Goal: Transaction & Acquisition: Purchase product/service

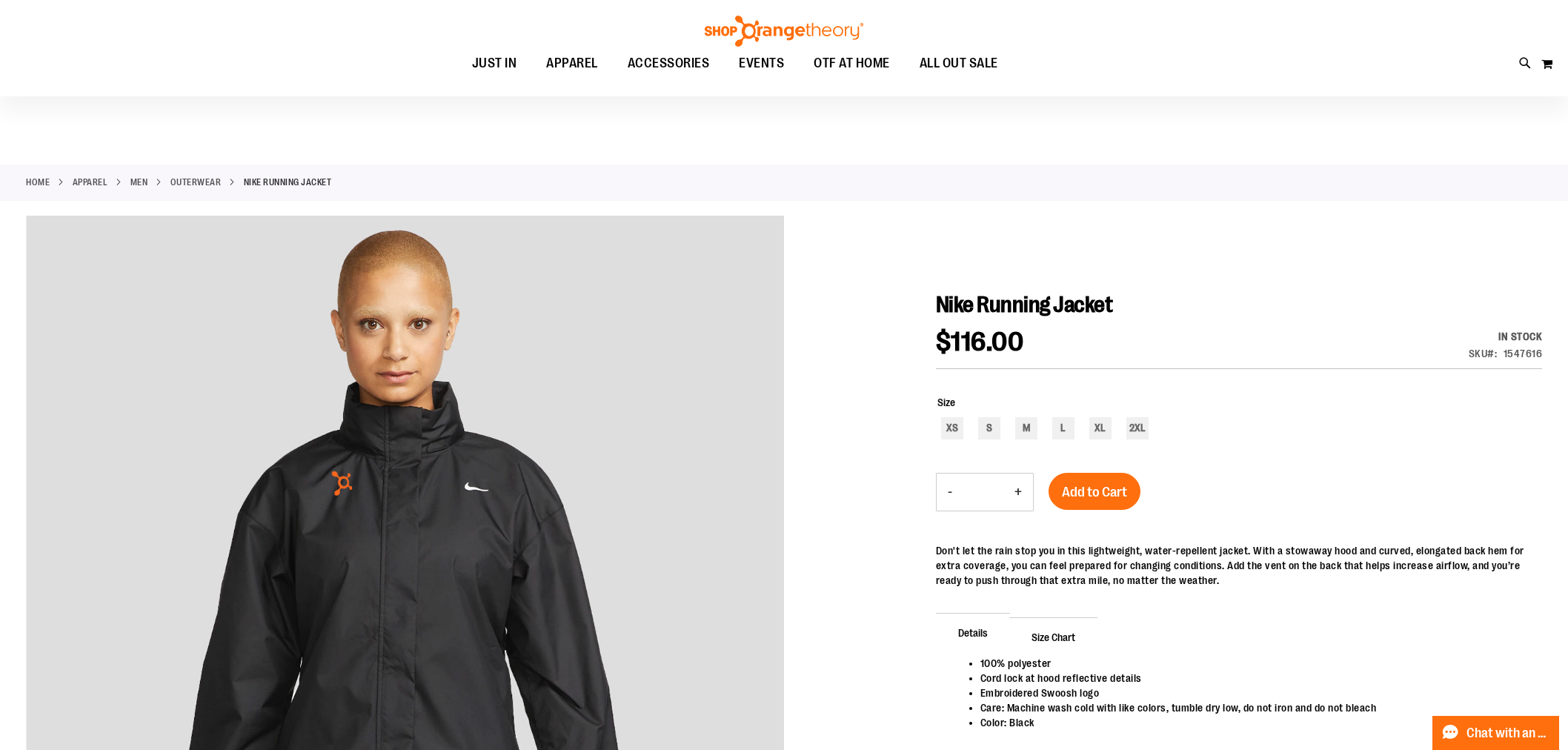
scroll to position [82, 0]
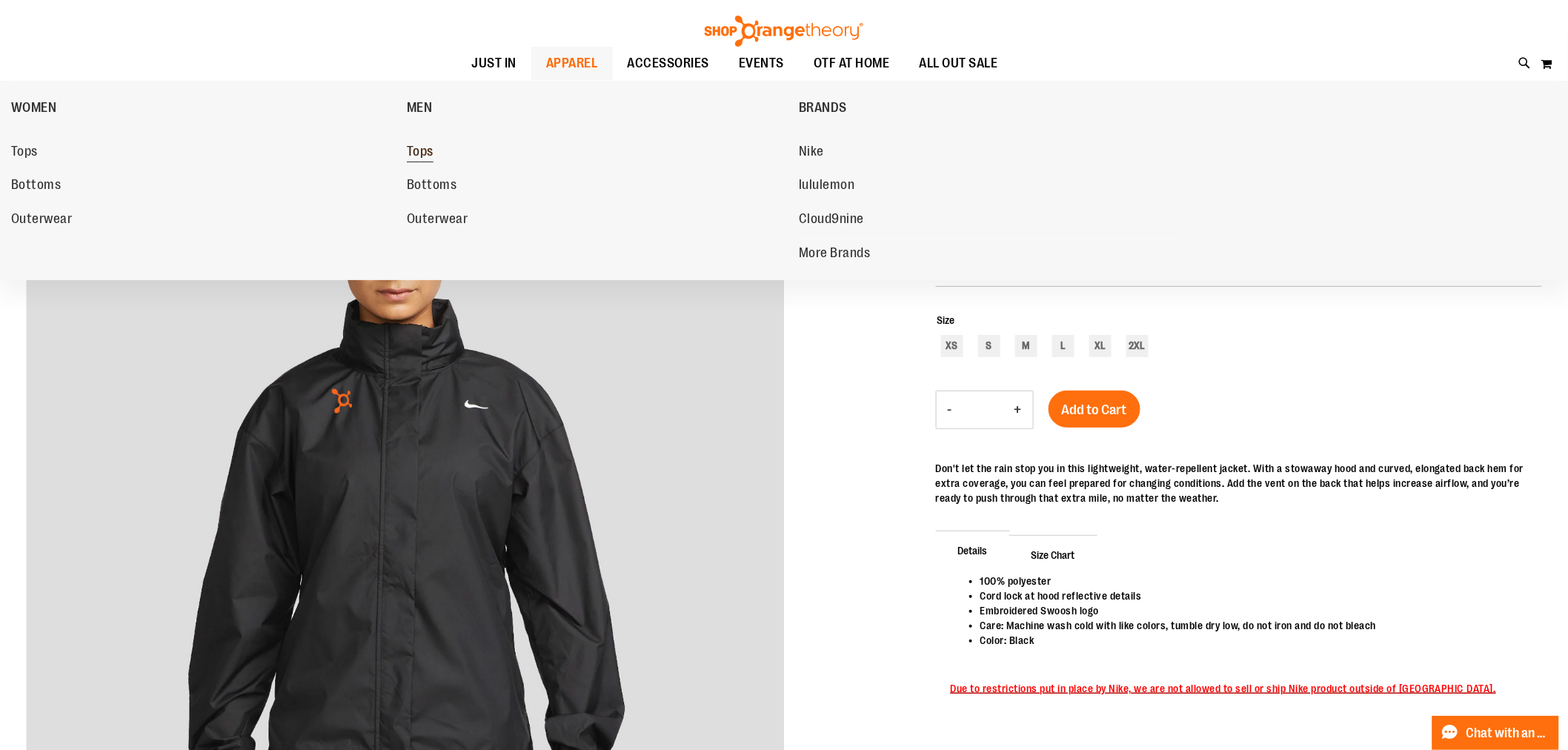
click at [417, 153] on span "Tops" at bounding box center [420, 153] width 27 height 19
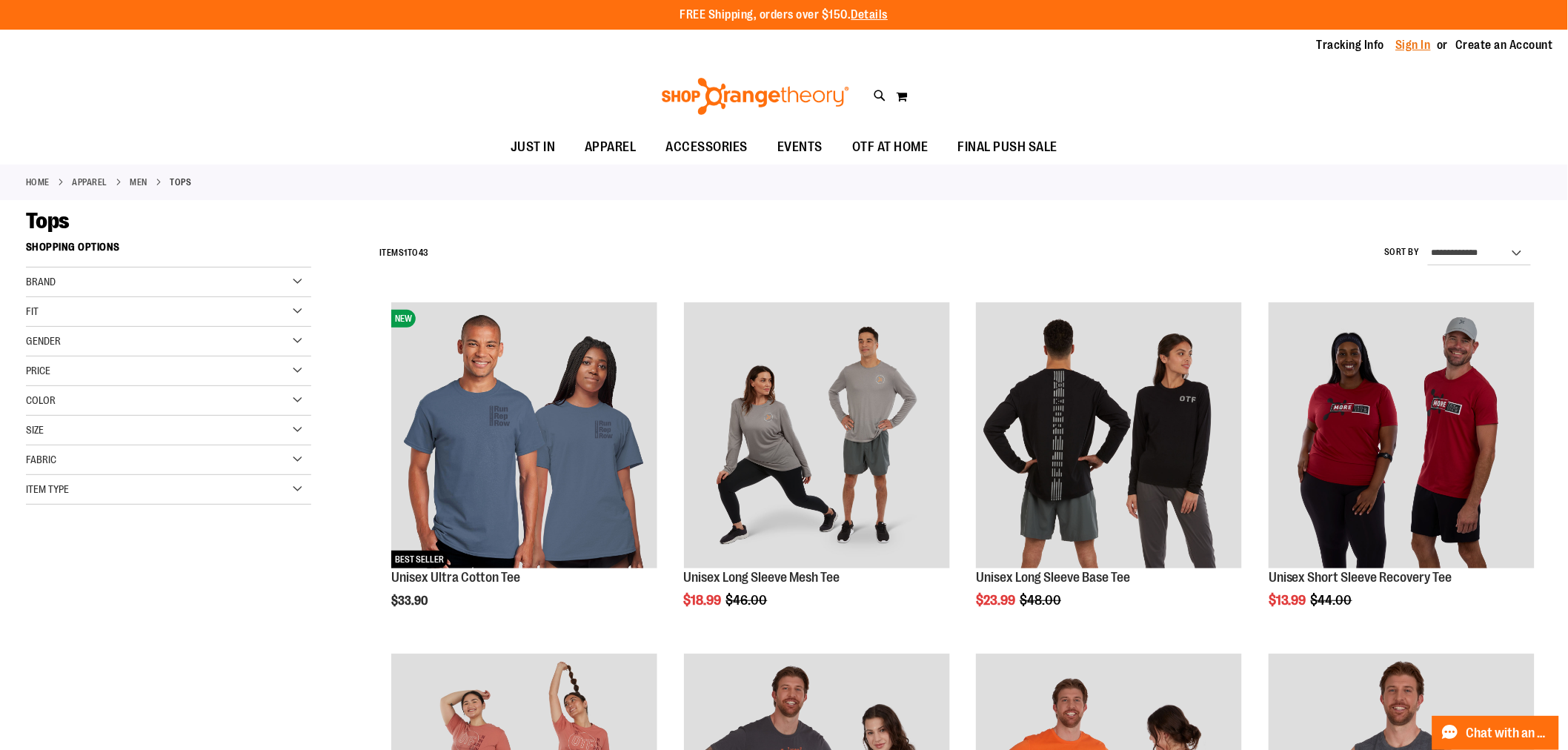
click at [1418, 43] on link "Sign In" at bounding box center [1414, 45] width 36 height 16
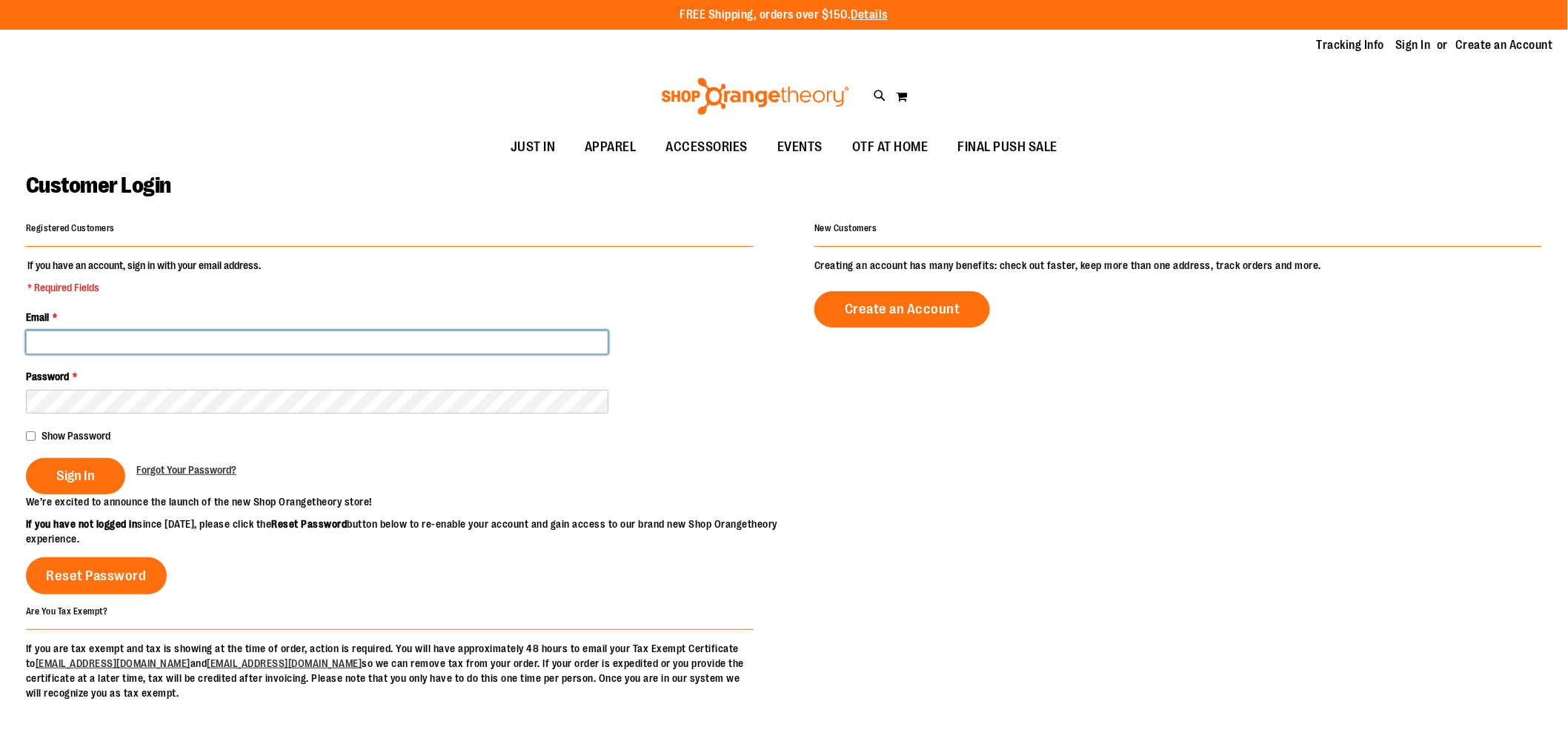
type input "**********"
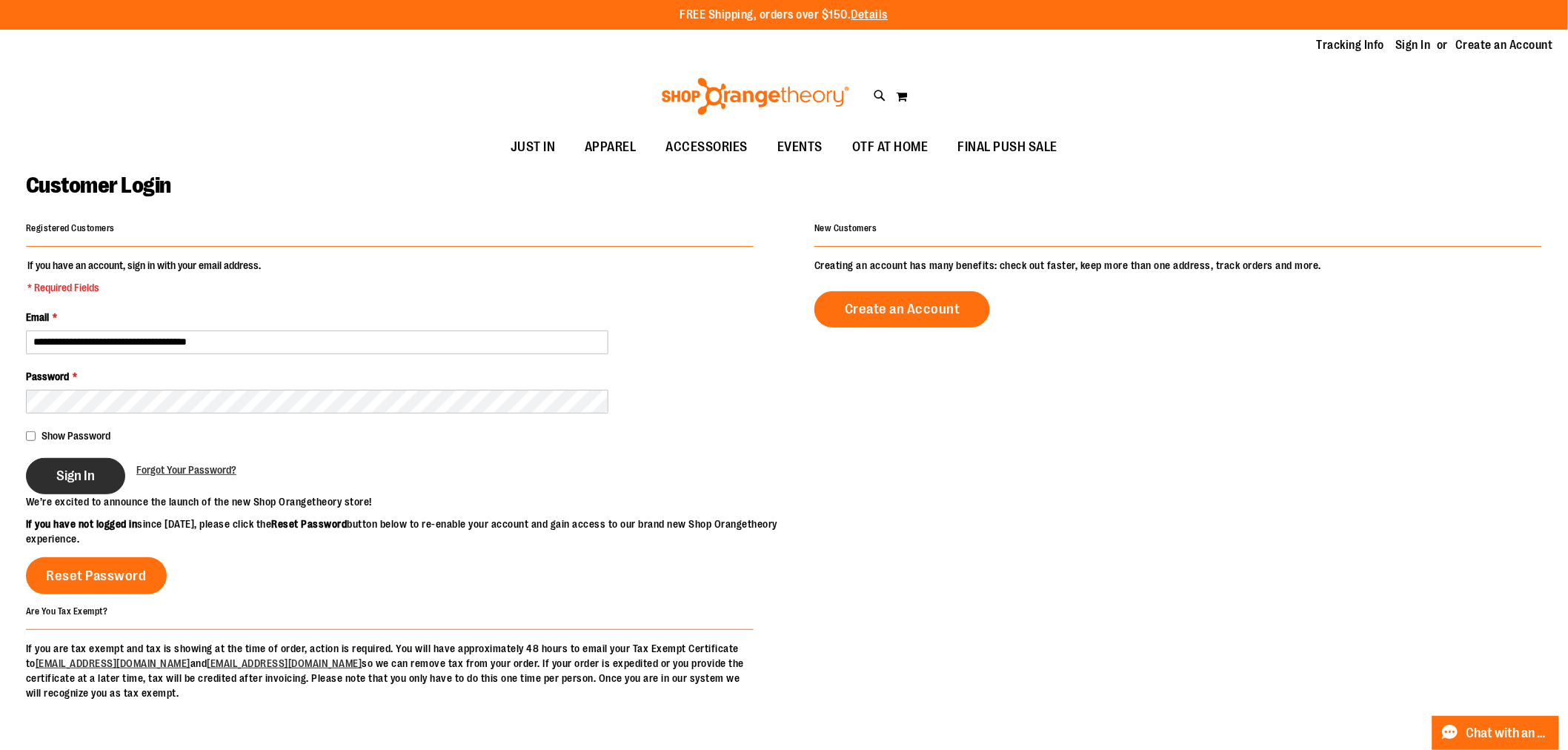
click at [76, 477] on span "Sign In" at bounding box center [75, 476] width 38 height 16
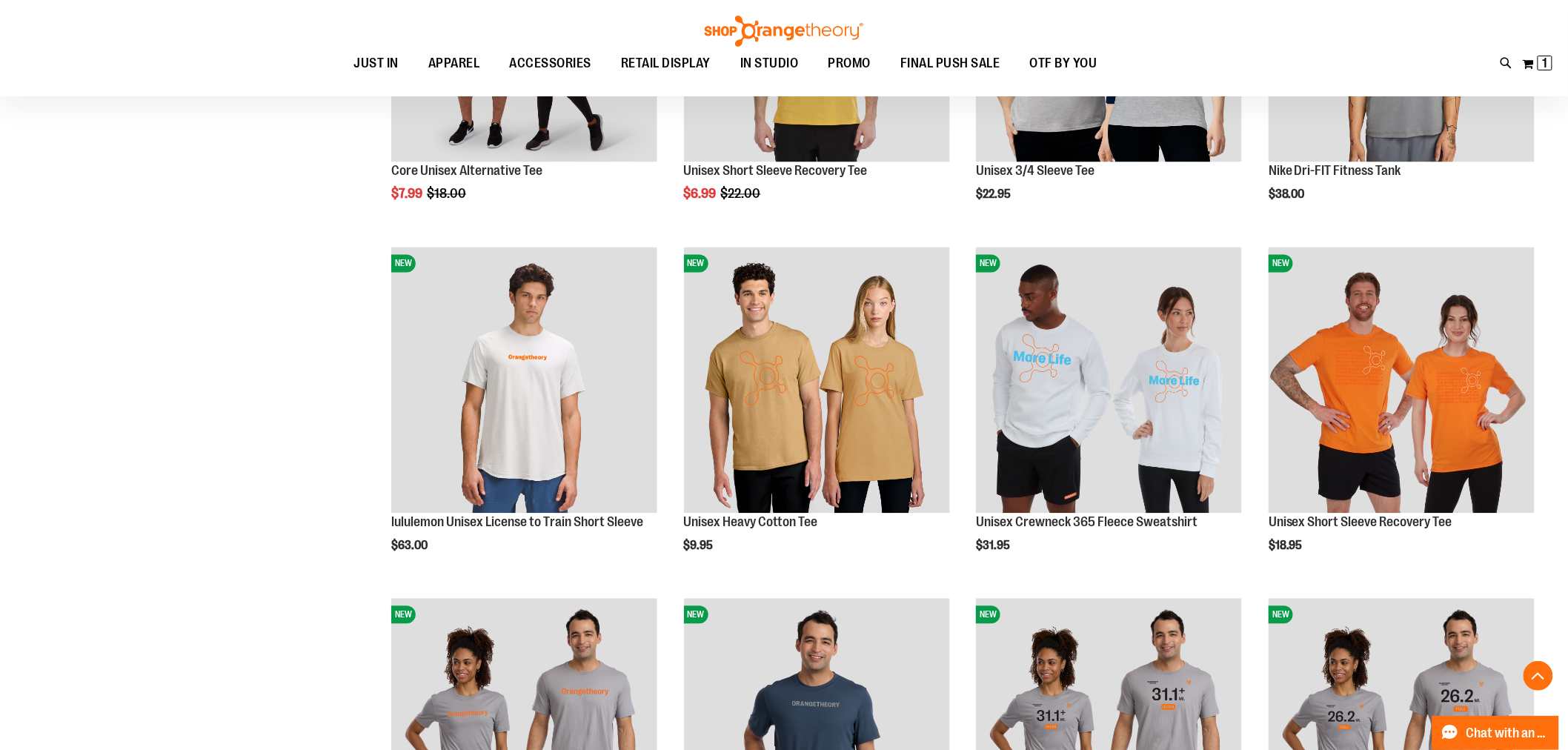
scroll to position [1152, 0]
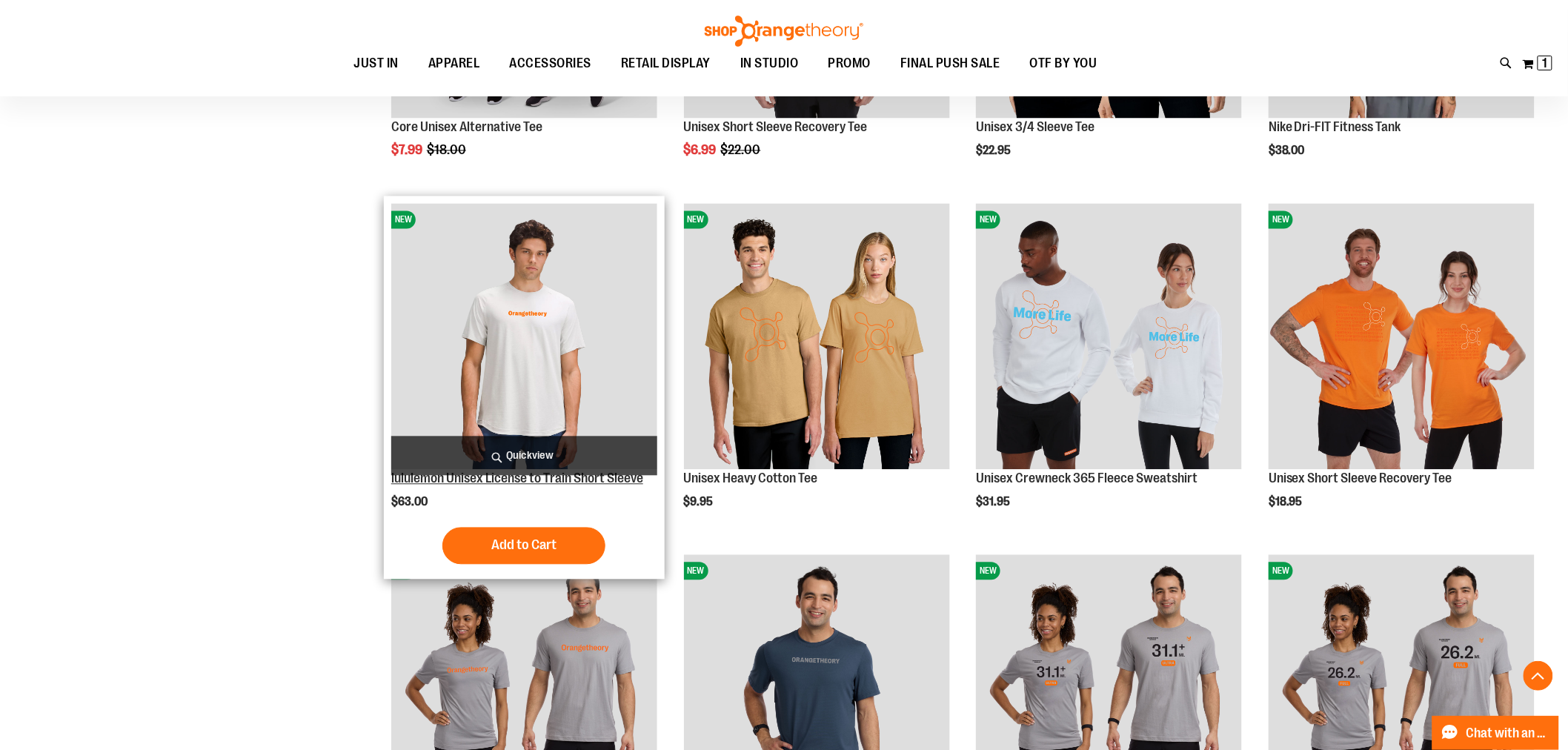
click at [436, 480] on link "lululemon Unisex License to Train Short Sleeve" at bounding box center [517, 479] width 252 height 15
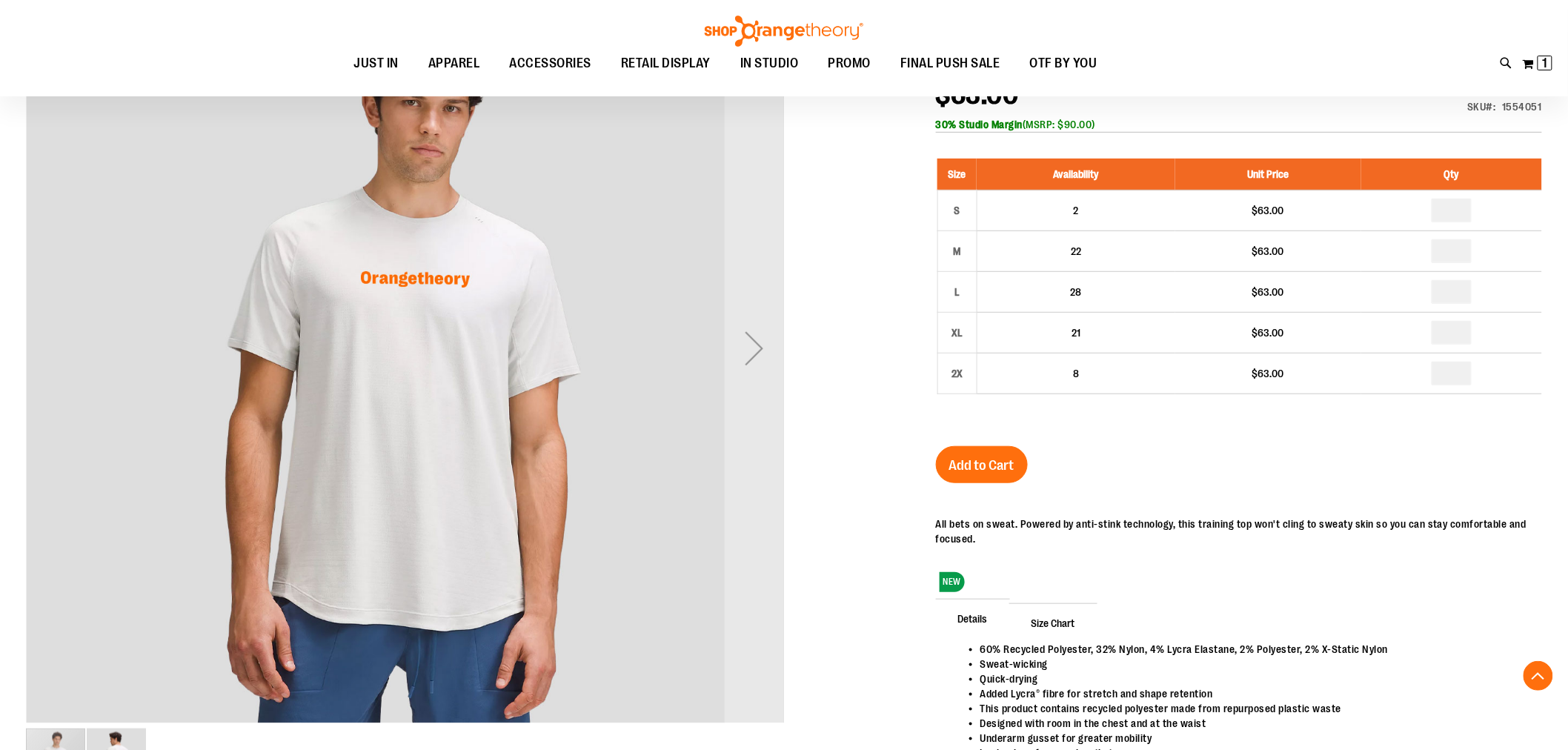
scroll to position [246, 0]
click at [773, 346] on div "Next" at bounding box center [754, 349] width 59 height 59
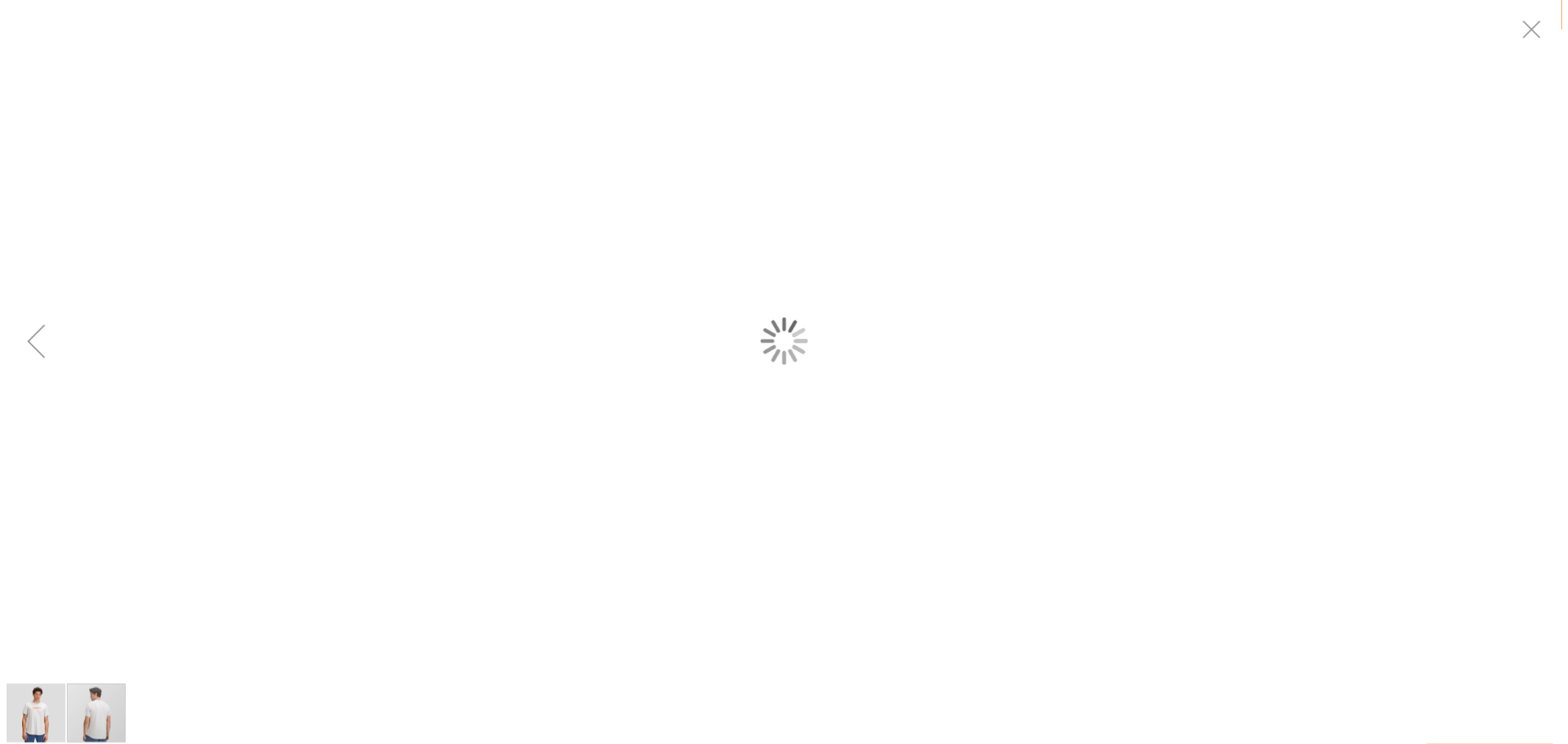
scroll to position [0, 0]
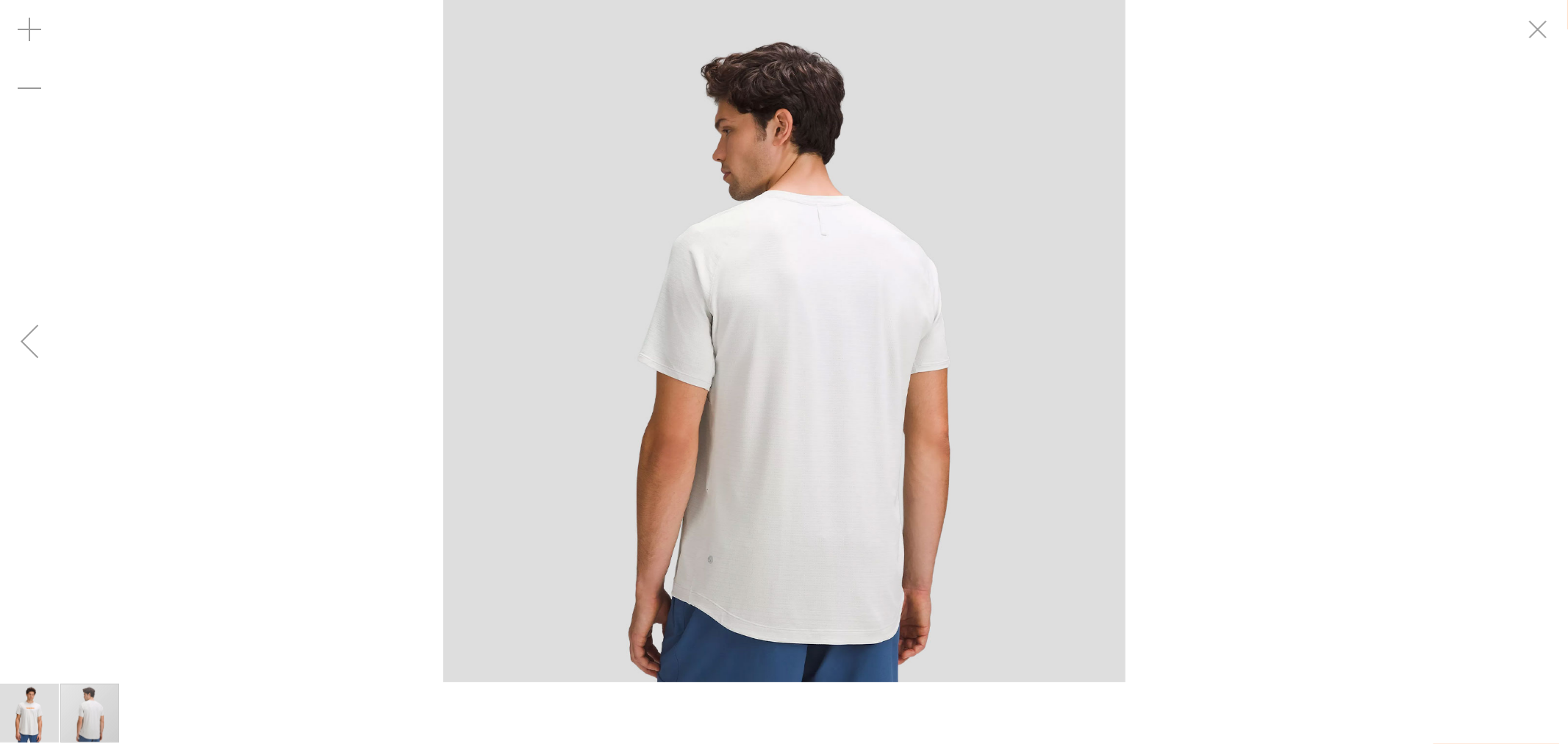
click at [1201, 296] on div "carousel" at bounding box center [784, 341] width 1568 height 683
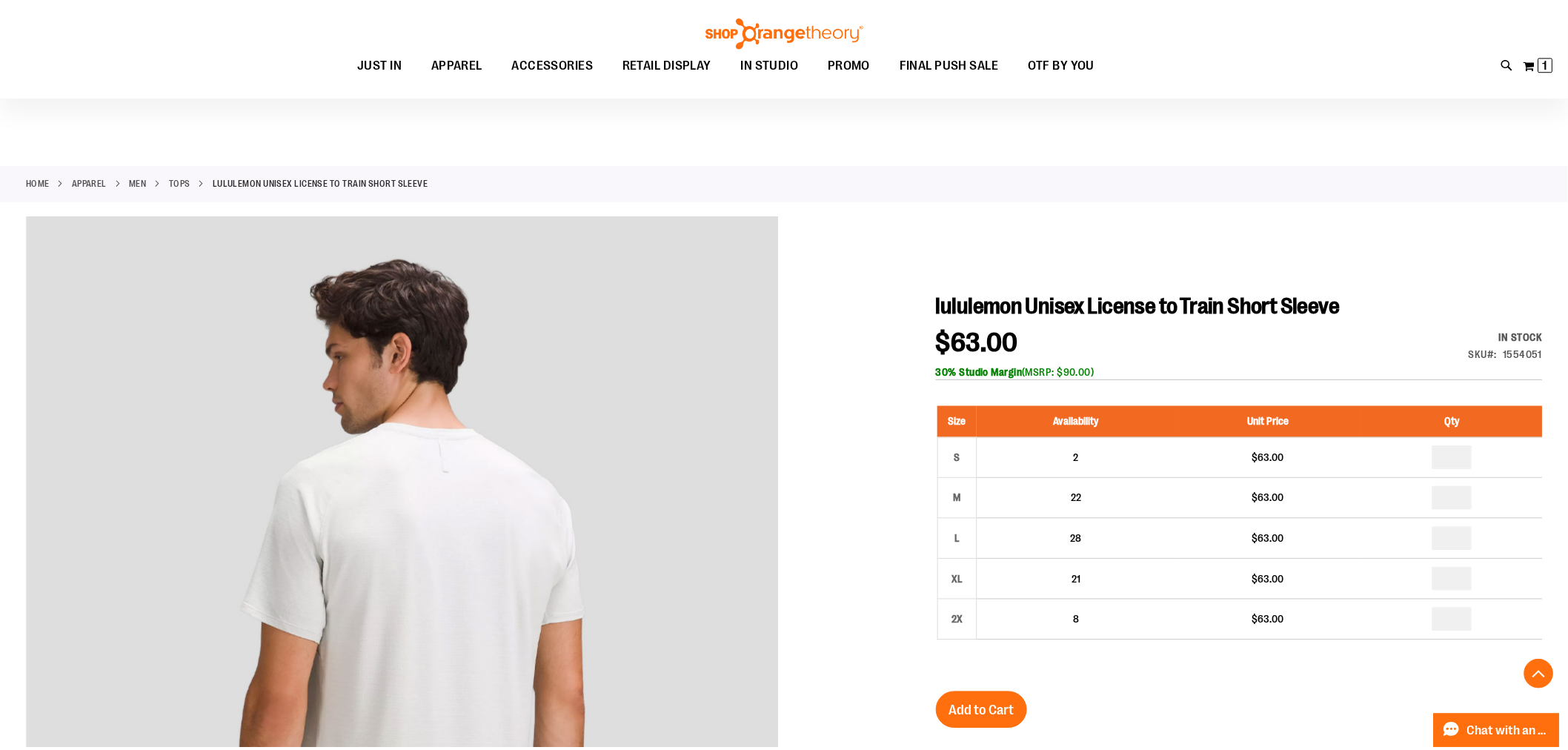
scroll to position [246, 0]
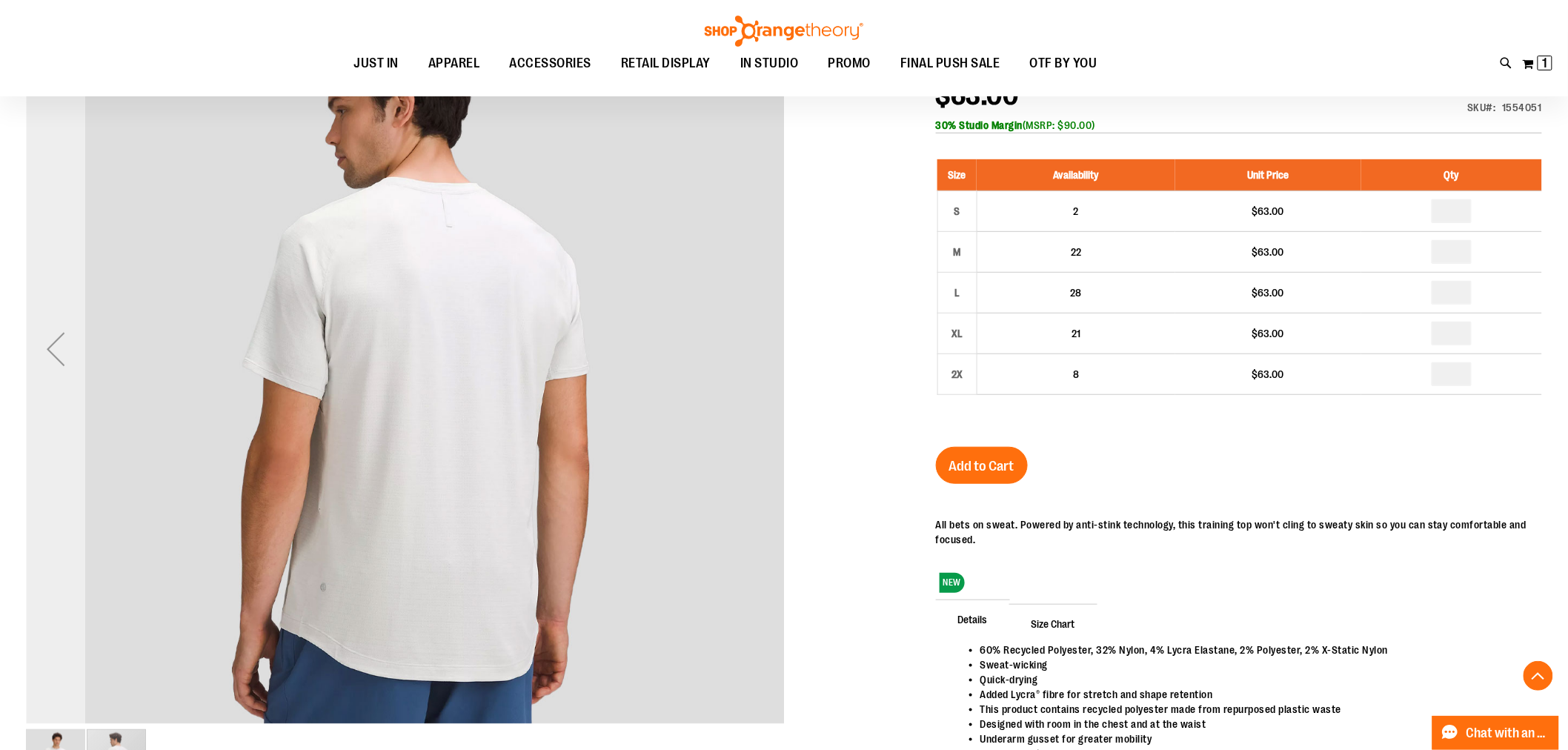
click at [65, 363] on div "Previous" at bounding box center [55, 349] width 59 height 59
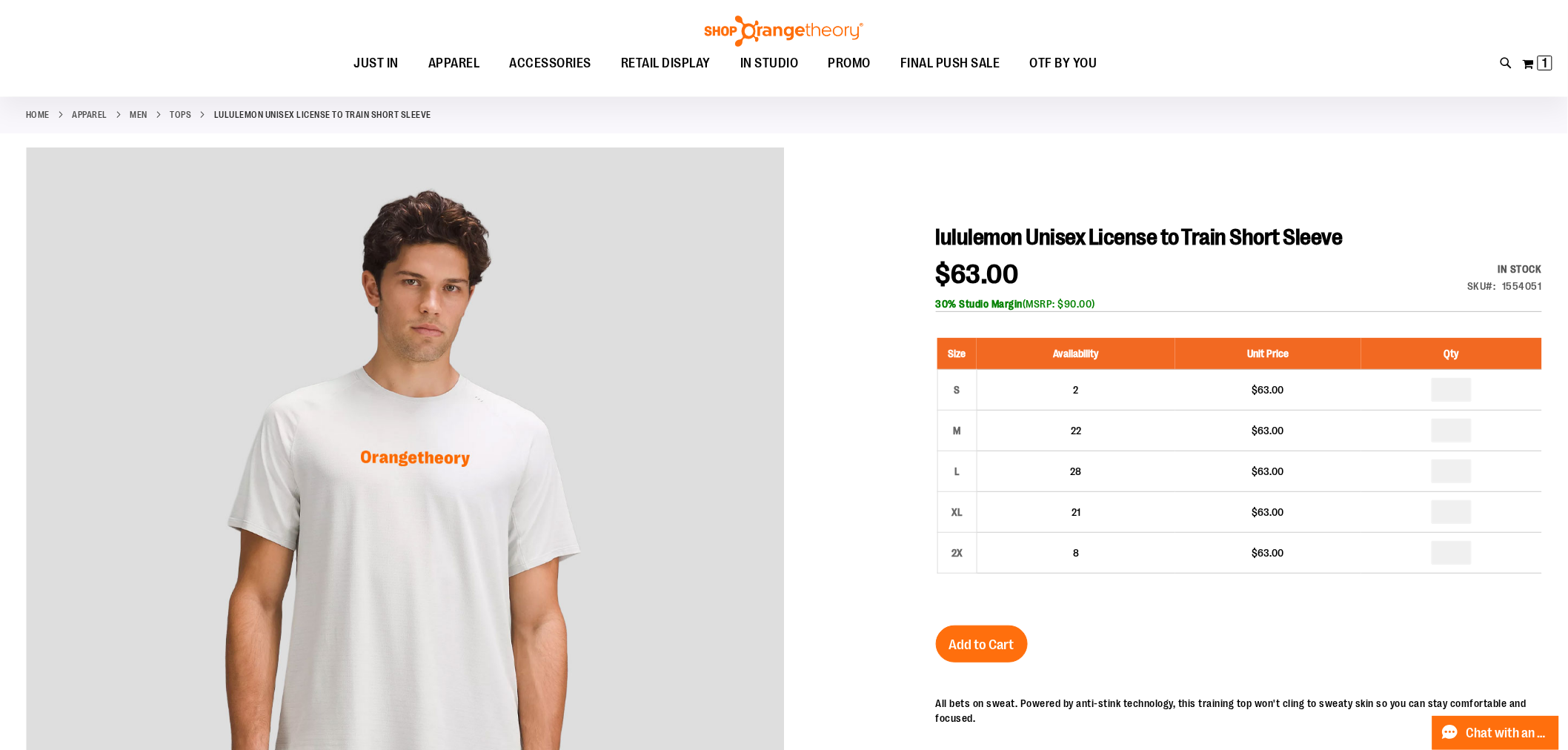
scroll to position [165, 0]
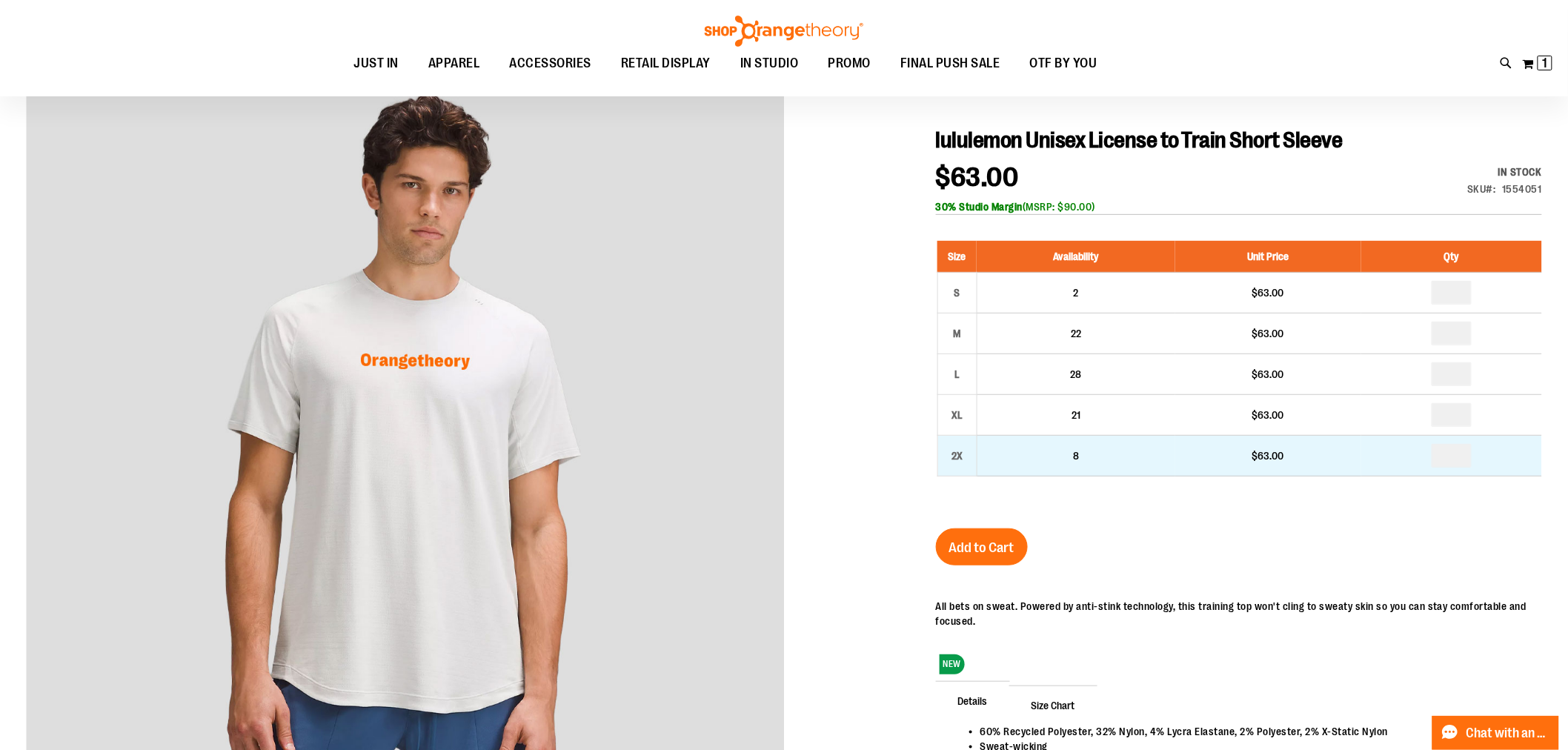
click at [1078, 469] on td "8" at bounding box center [1076, 456] width 198 height 41
click at [960, 466] on div "2X" at bounding box center [957, 455] width 22 height 22
click at [958, 454] on div "2X" at bounding box center [957, 455] width 22 height 22
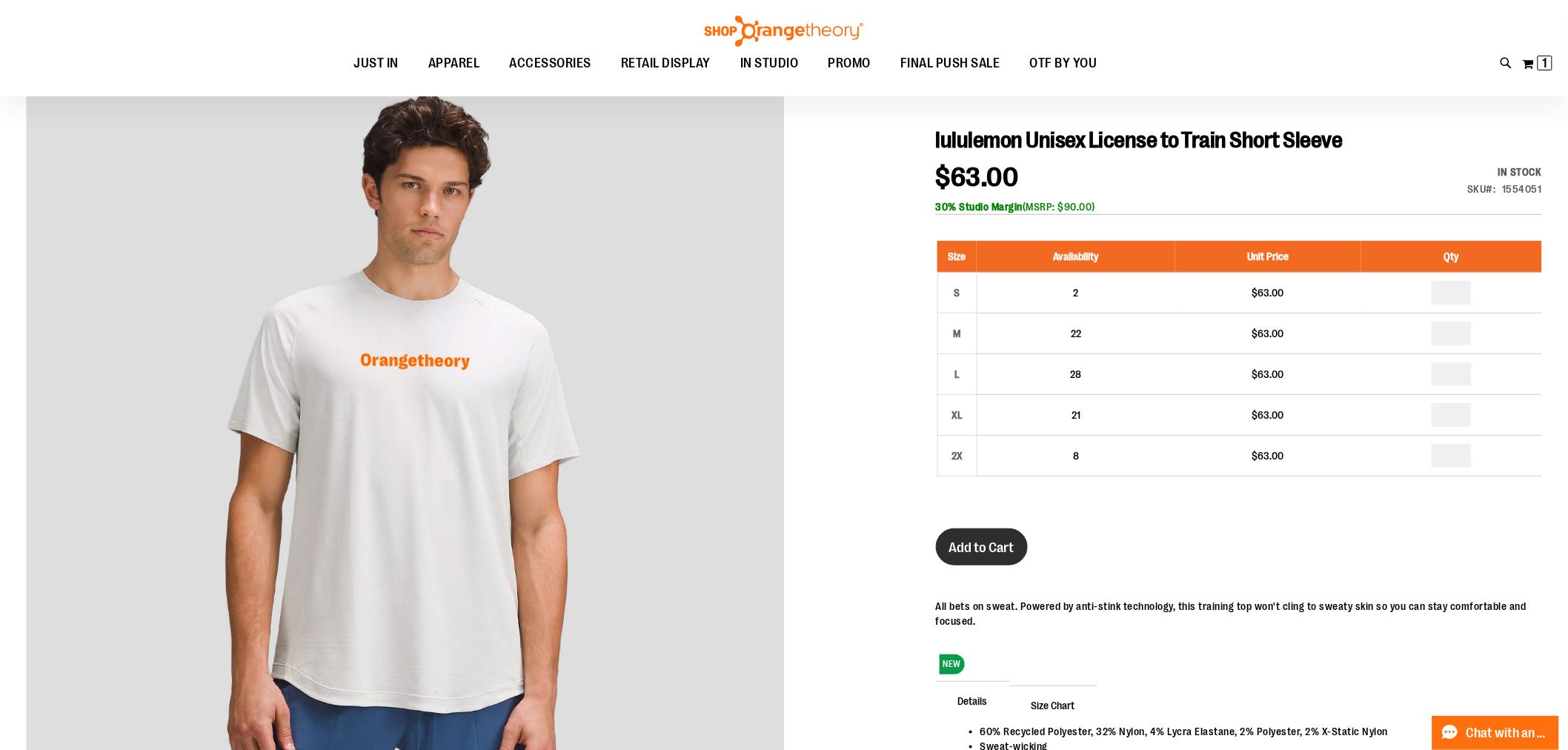
click at [968, 547] on span "Add to Cart" at bounding box center [982, 548] width 66 height 16
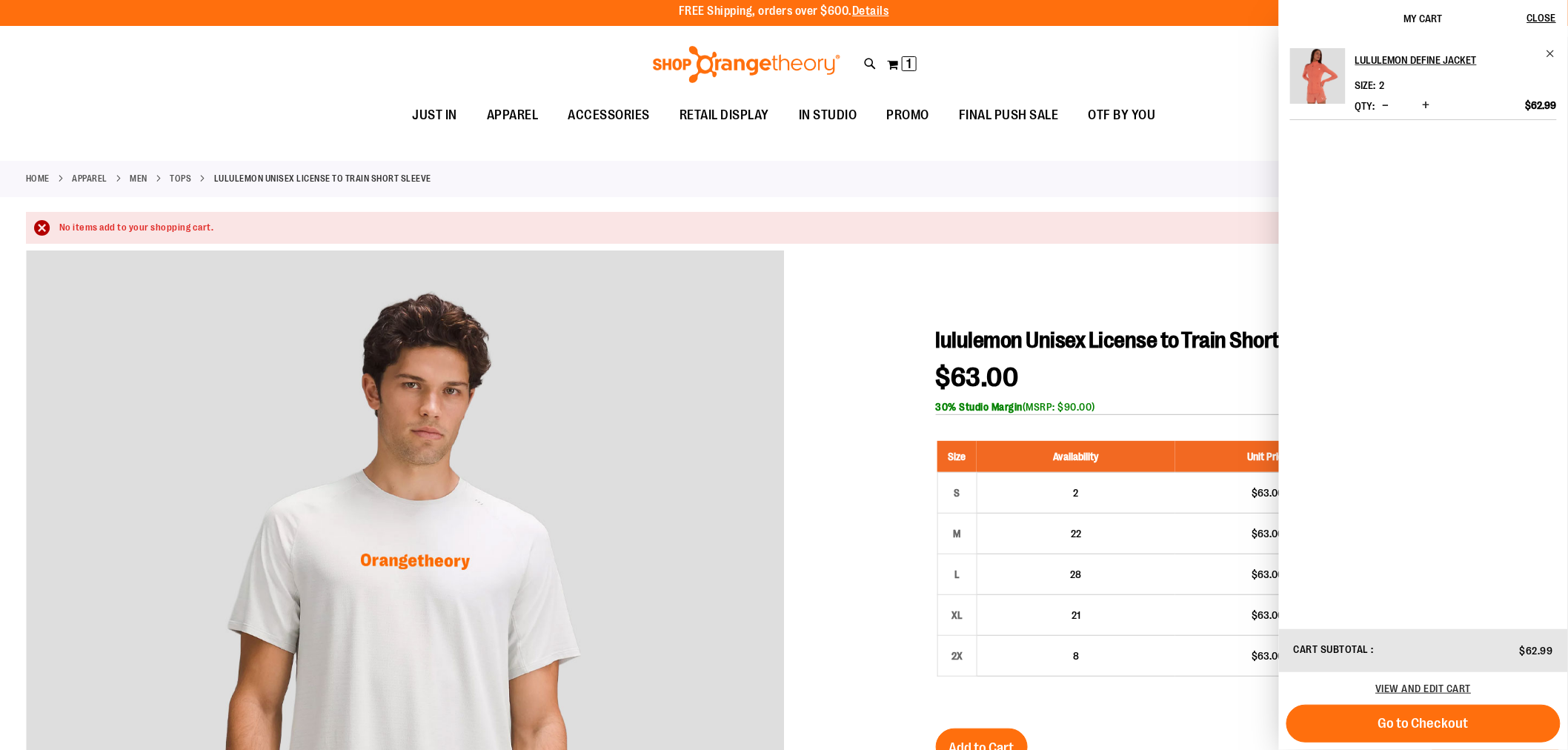
scroll to position [0, 0]
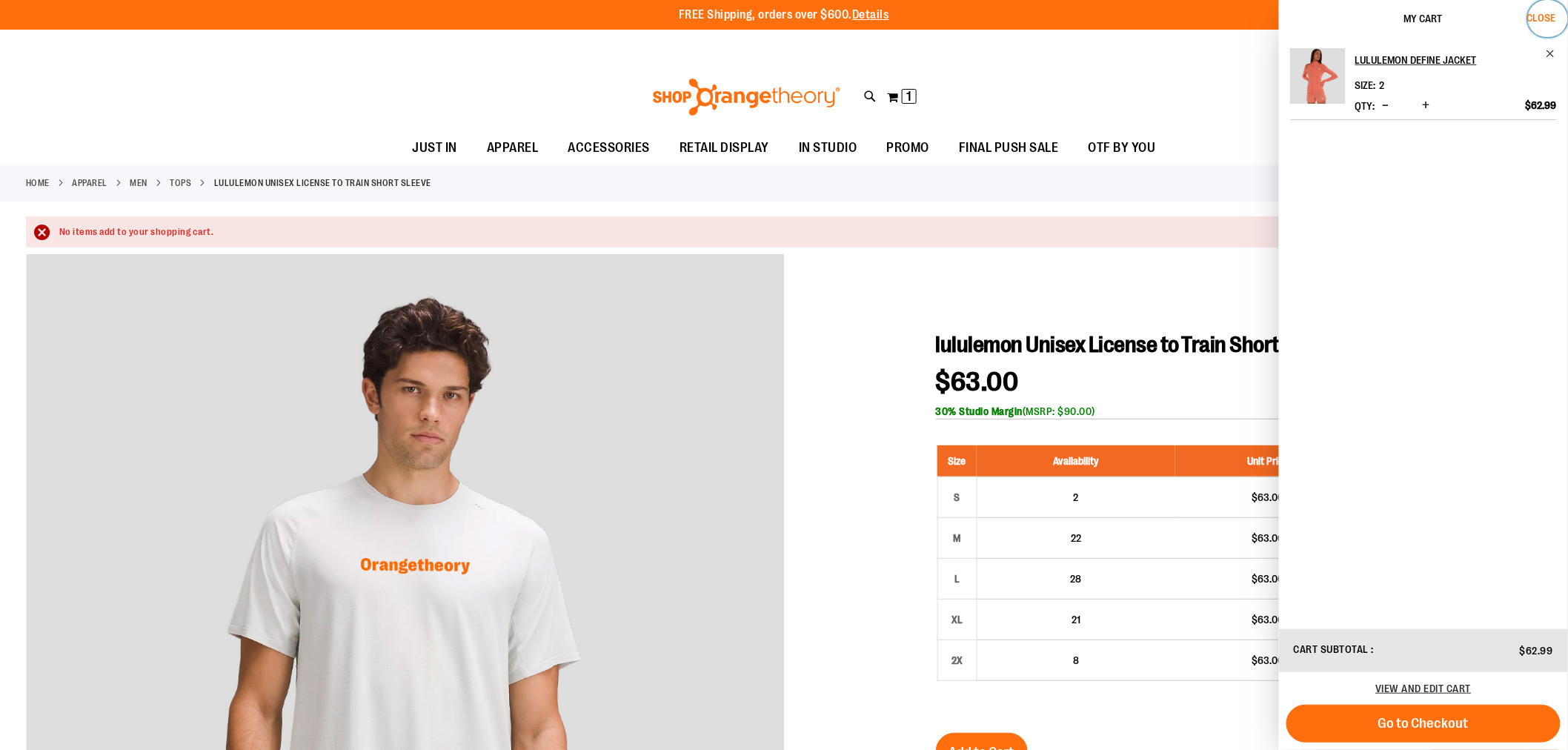
click at [1532, 16] on span "Close" at bounding box center [1541, 17] width 29 height 12
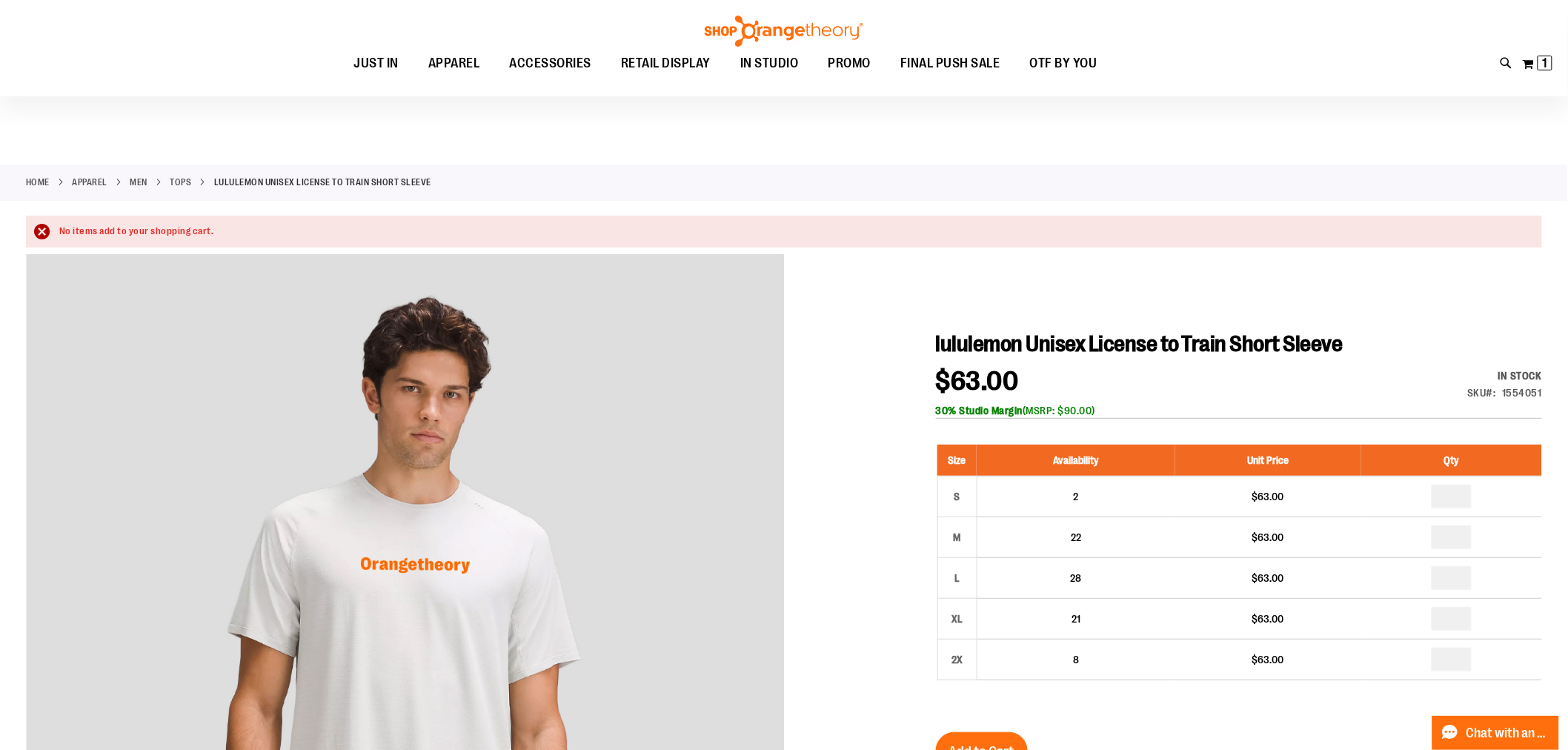
scroll to position [247, 0]
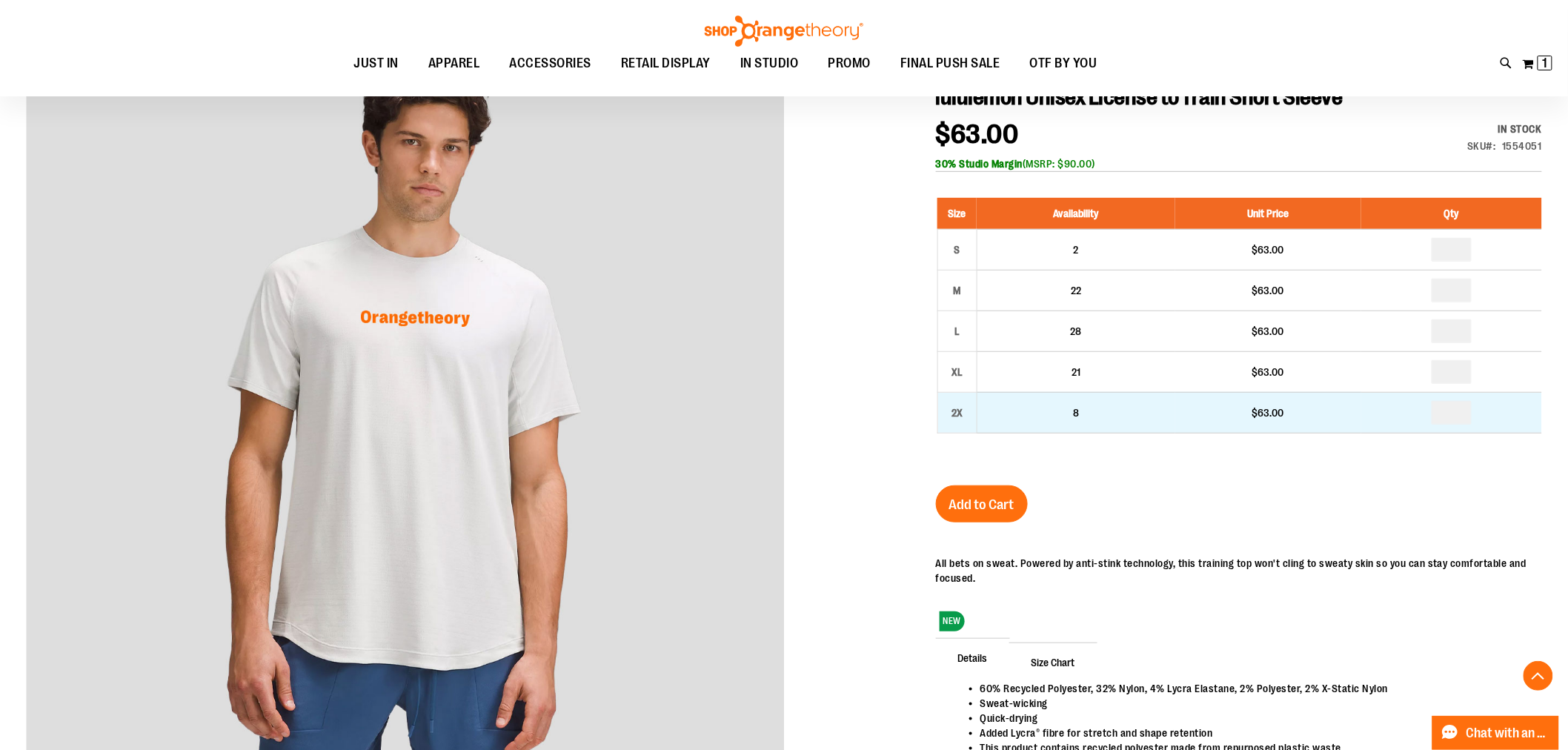
click at [1040, 402] on td "8" at bounding box center [1076, 412] width 198 height 41
click at [1460, 418] on input "number" at bounding box center [1452, 412] width 40 height 23
type input "*"
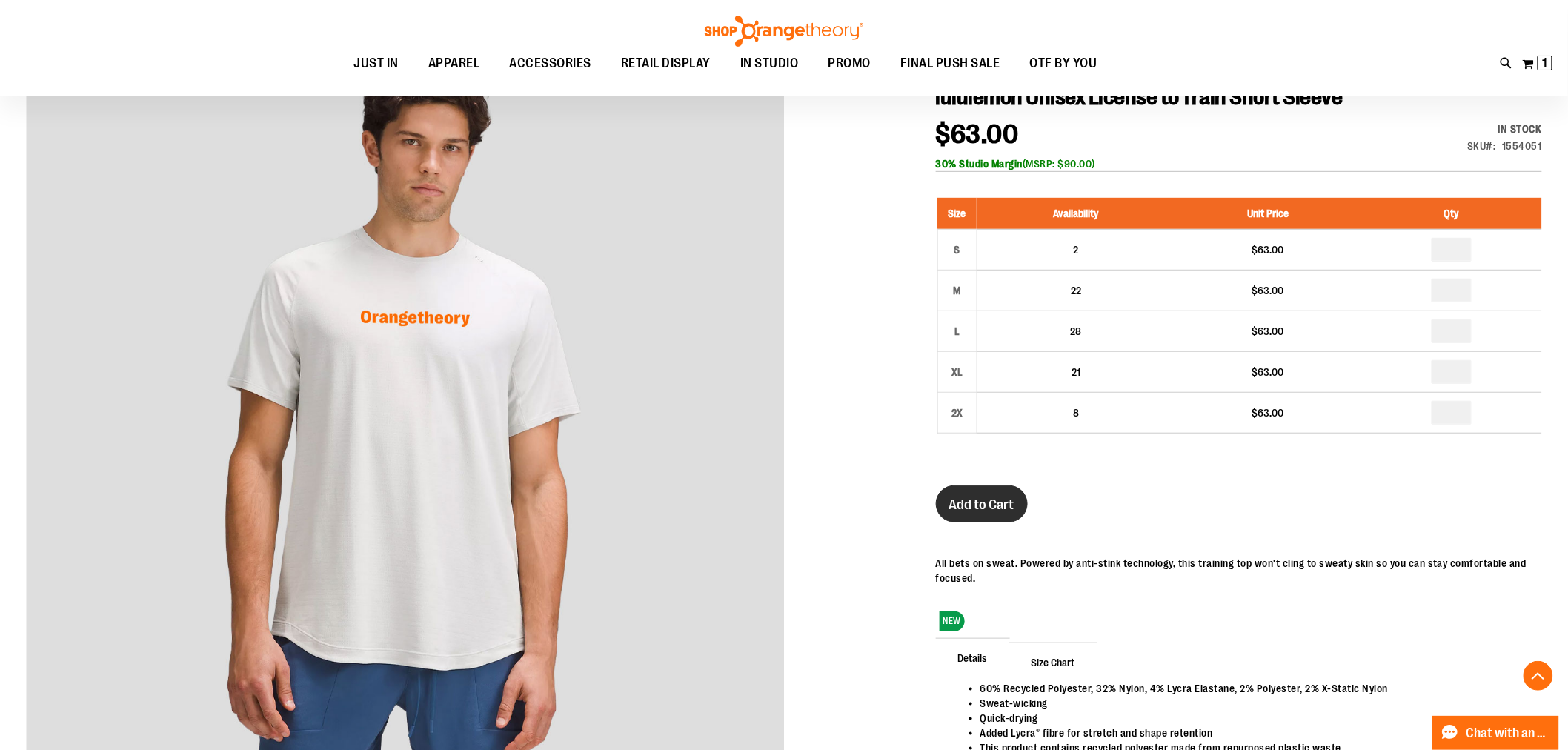
click at [976, 507] on span "Add to Cart" at bounding box center [982, 505] width 66 height 16
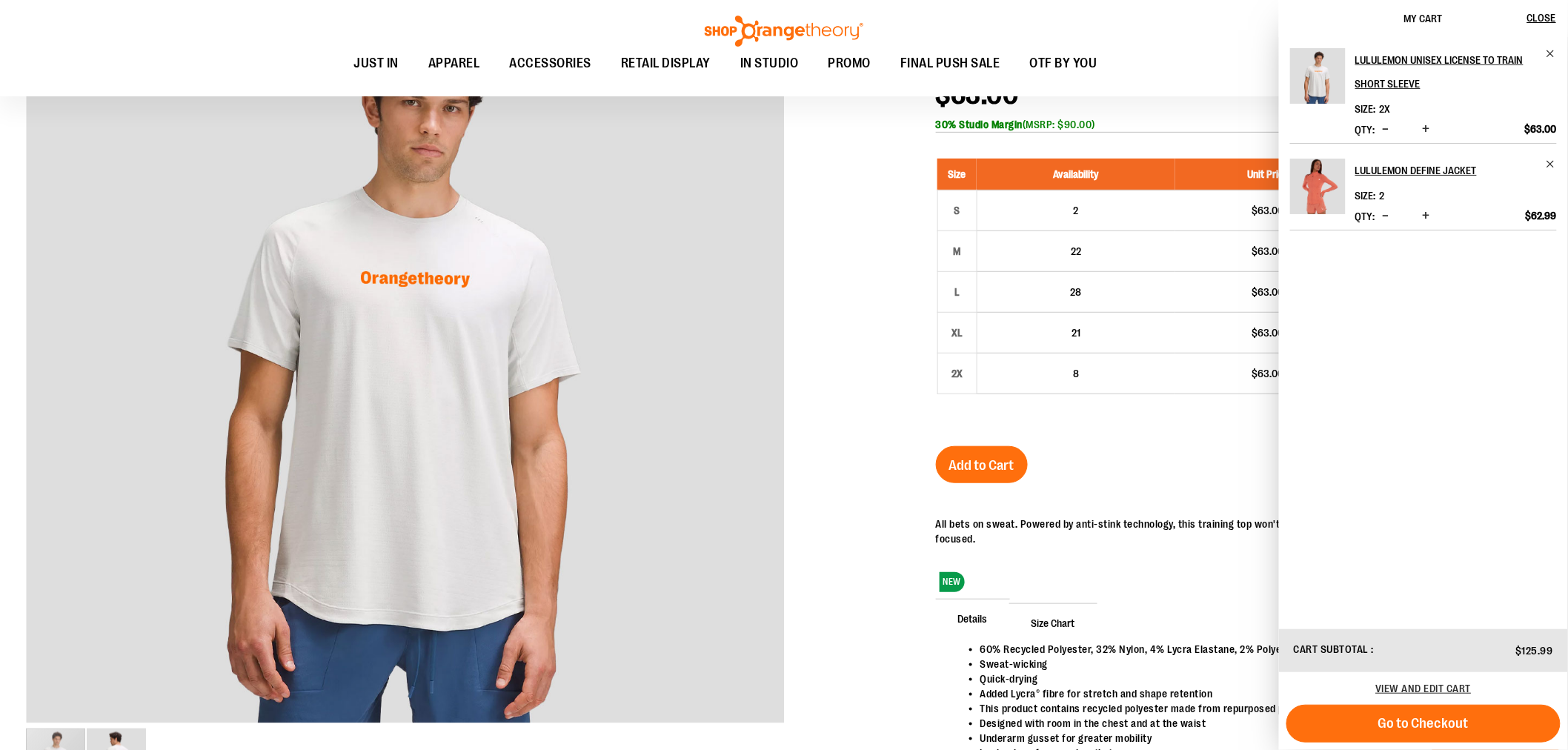
click at [847, 414] on div at bounding box center [784, 416] width 1516 height 896
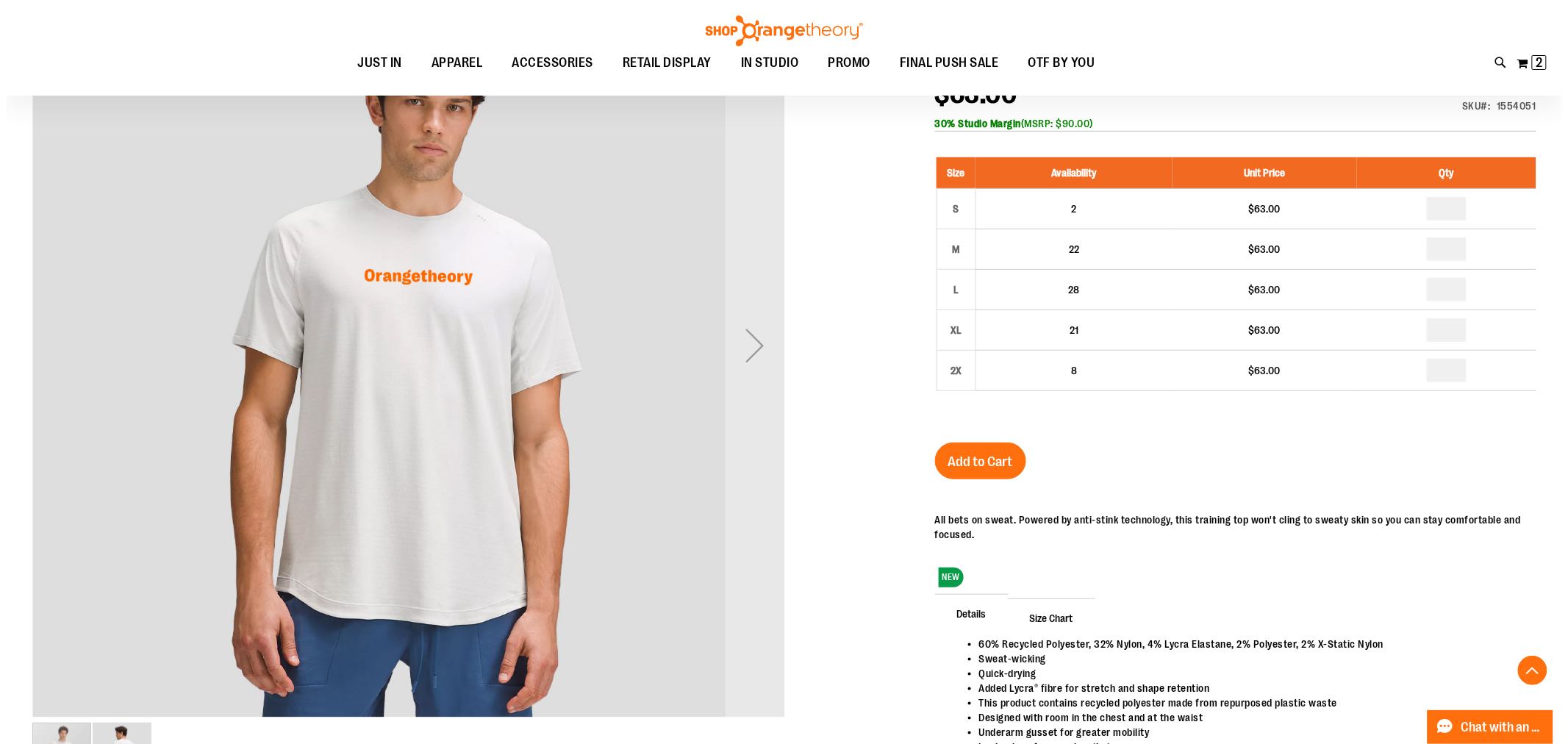
scroll to position [0, 0]
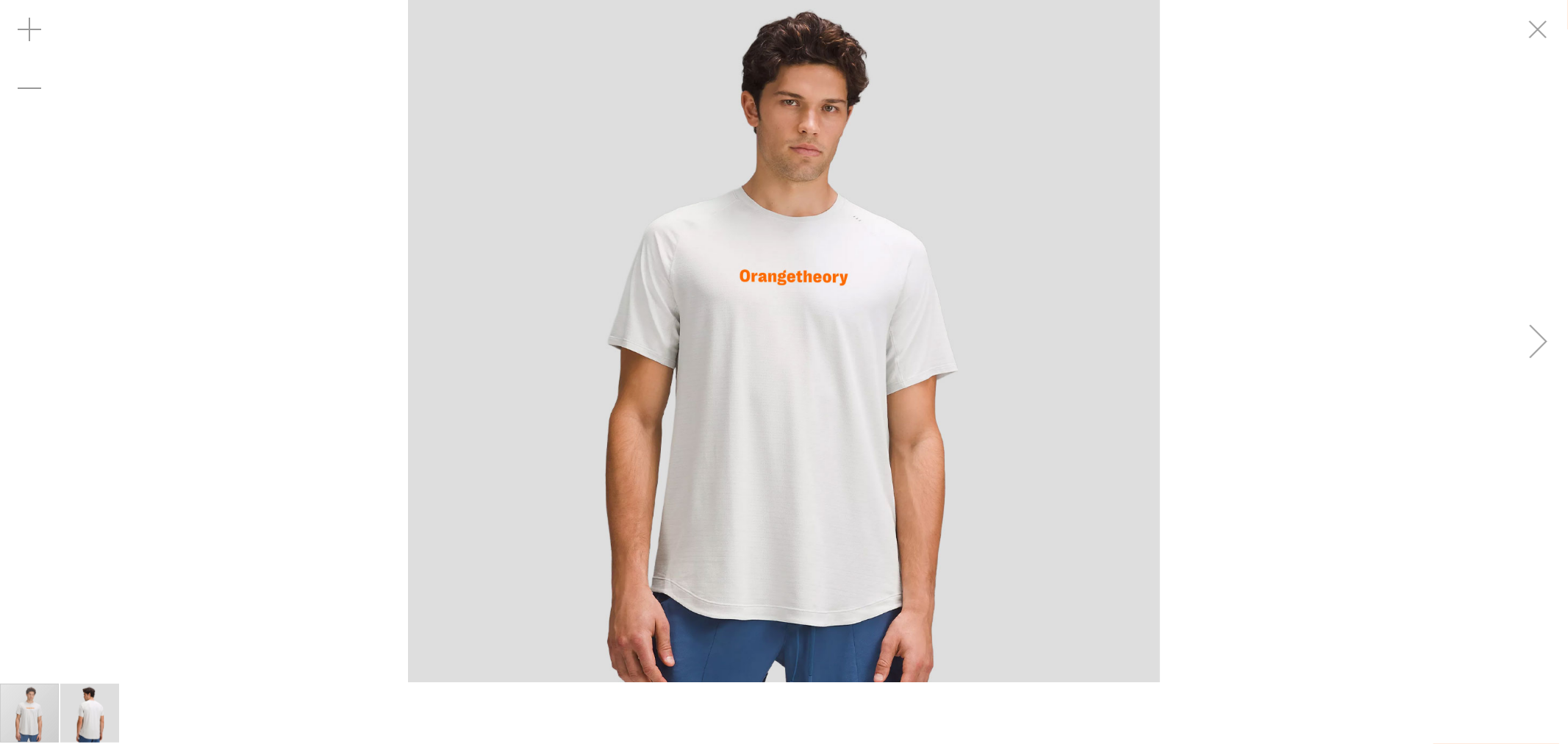
click at [192, 172] on div "carousel" at bounding box center [784, 341] width 1568 height 683
click at [1296, 163] on div "carousel" at bounding box center [784, 341] width 1568 height 683
